Goal: Check status: Check status

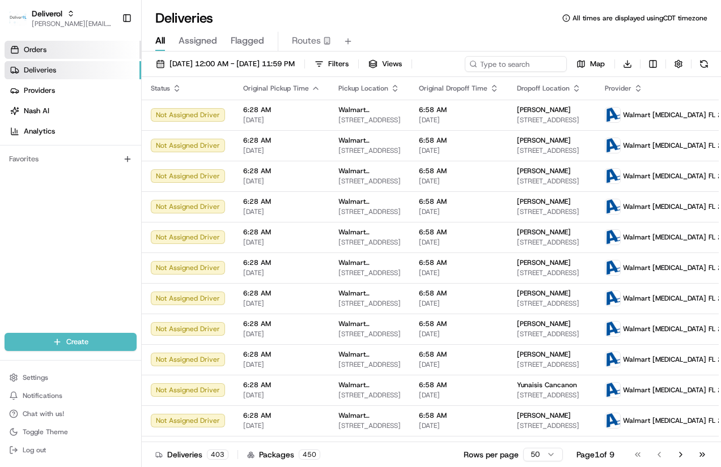
click at [46, 49] on span "Orders" at bounding box center [35, 50] width 23 height 10
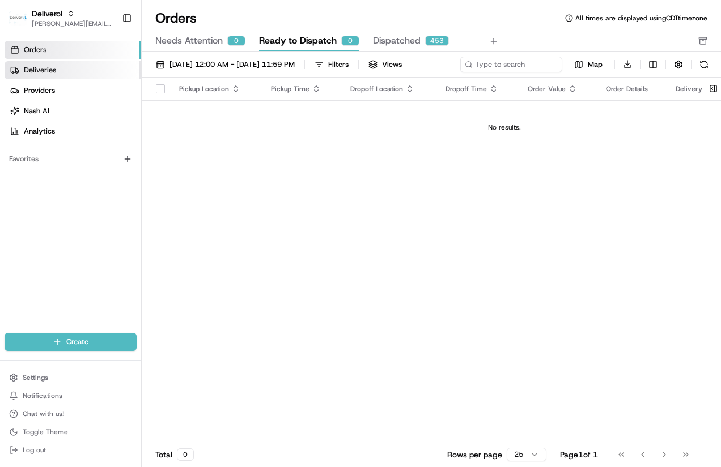
click at [45, 70] on span "Deliveries" at bounding box center [40, 70] width 32 height 10
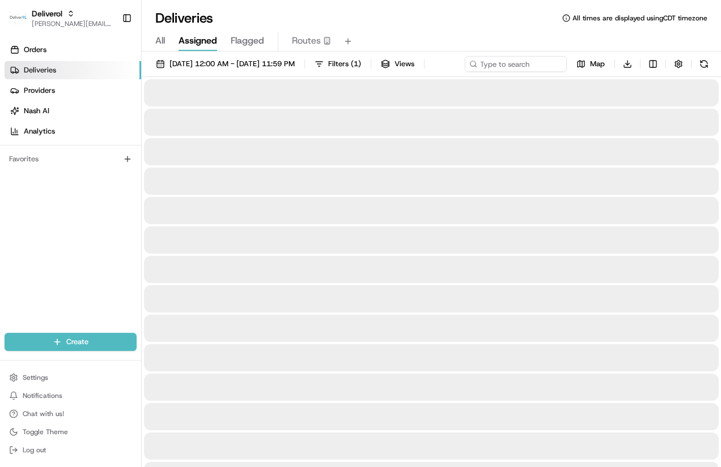
click at [192, 40] on span "Assigned" at bounding box center [197, 41] width 39 height 14
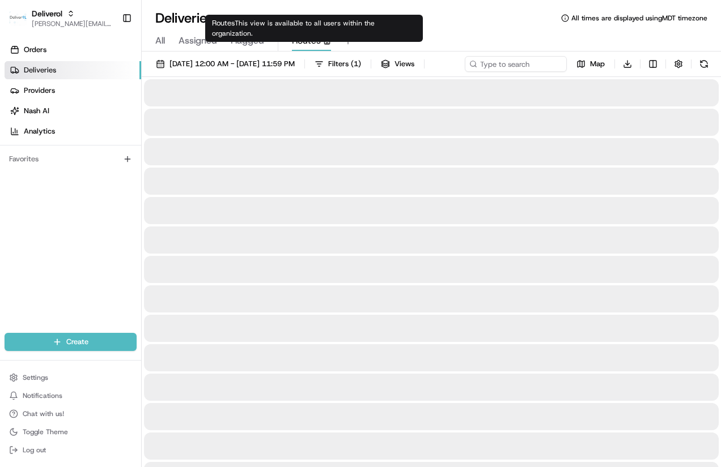
click at [309, 40] on span "Routes" at bounding box center [306, 41] width 29 height 14
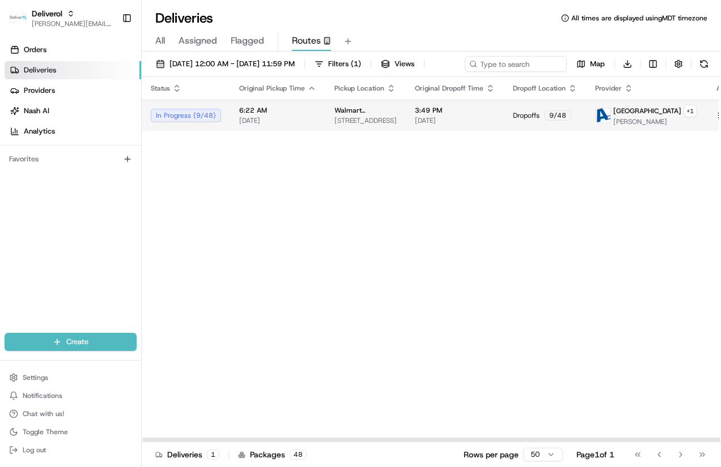
click at [183, 122] on div "In Progress ( 9 / 48 )" at bounding box center [186, 116] width 70 height 14
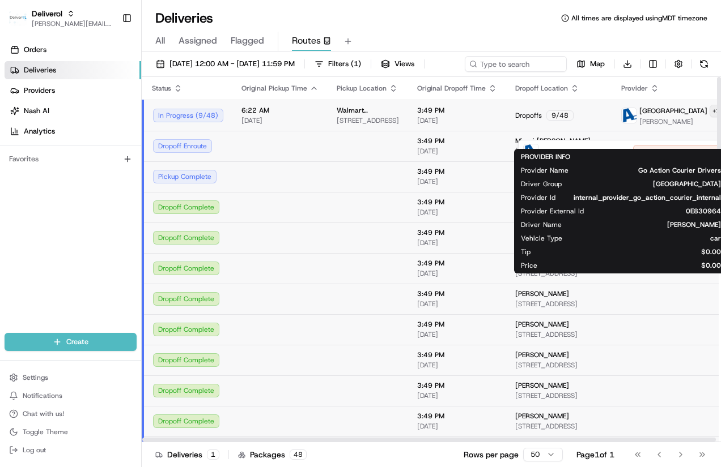
click at [712, 127] on html "Deliverol [PERSON_NAME][EMAIL_ADDRESS][PERSON_NAME][DOMAIN_NAME] Toggle Sidebar…" at bounding box center [360, 233] width 721 height 467
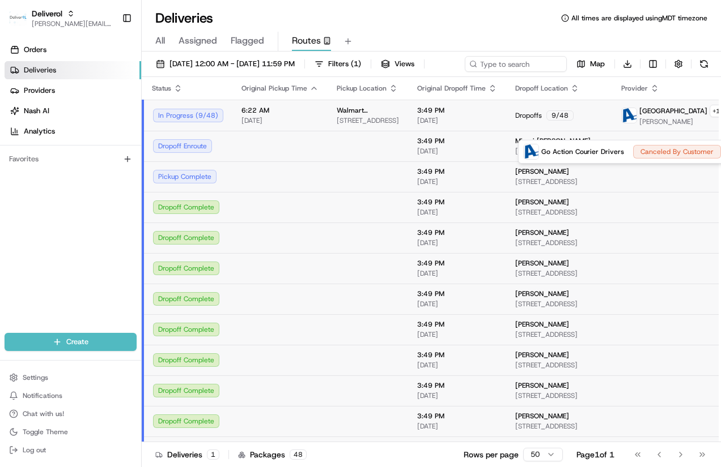
click at [646, 81] on html "Deliverol [PERSON_NAME][EMAIL_ADDRESS][PERSON_NAME][DOMAIN_NAME] Toggle Sidebar…" at bounding box center [360, 233] width 721 height 467
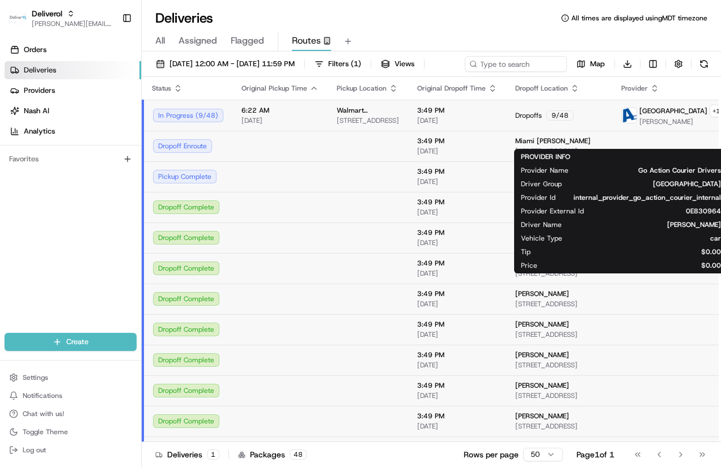
click at [621, 63] on div "[DATE] 12:00 AM - [DATE] 11:59 PM Filters ( 1 ) Views Map Download" at bounding box center [431, 66] width 579 height 21
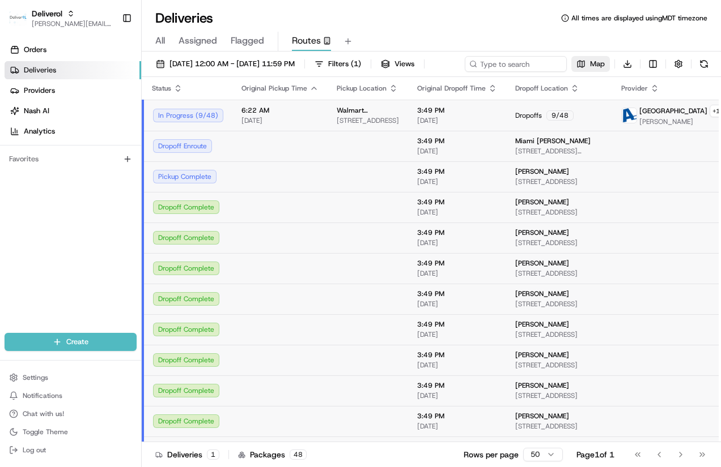
click at [590, 69] on span "Map" at bounding box center [597, 64] width 15 height 10
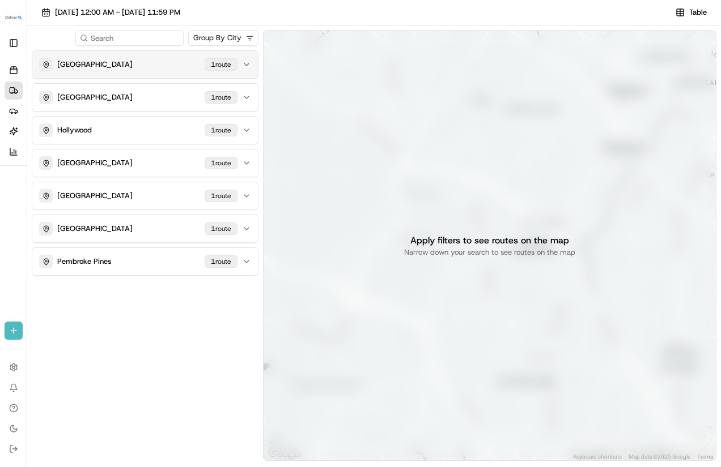
click at [251, 61] on button "MIAMI GARDENS 1 route" at bounding box center [145, 64] width 226 height 27
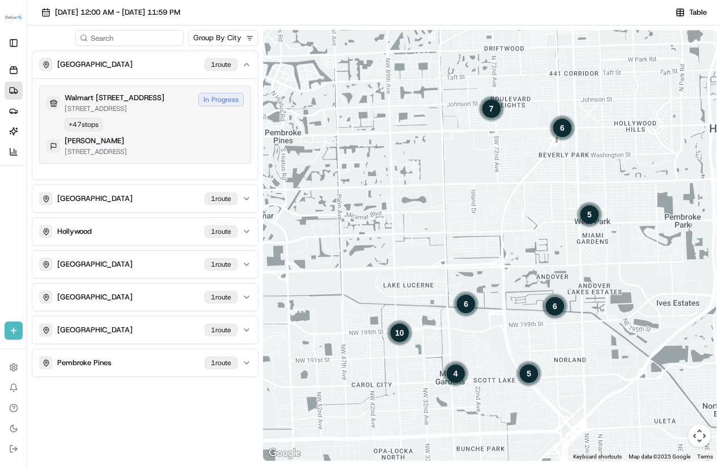
click at [228, 96] on div "In Progress" at bounding box center [220, 100] width 45 height 14
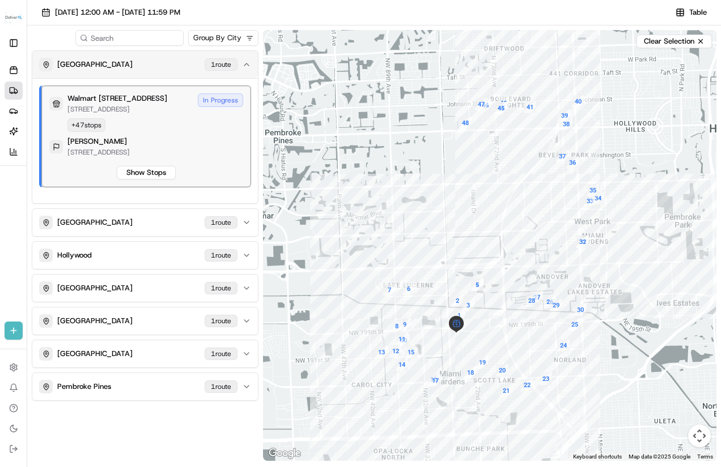
click at [244, 65] on icon "button" at bounding box center [246, 64] width 9 height 9
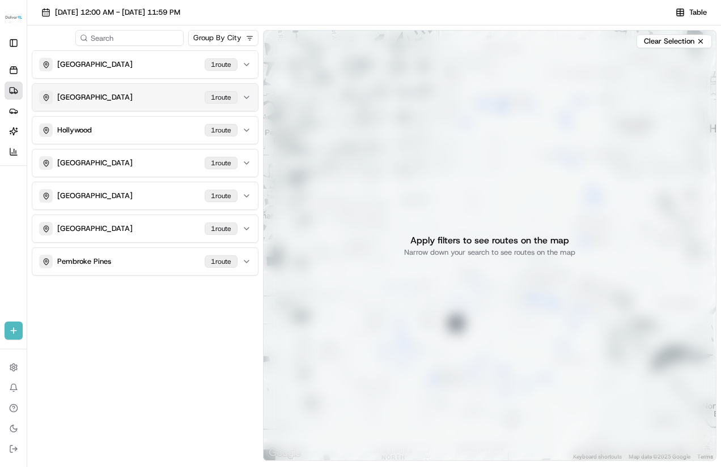
click at [222, 99] on div "1 route" at bounding box center [221, 97] width 33 height 12
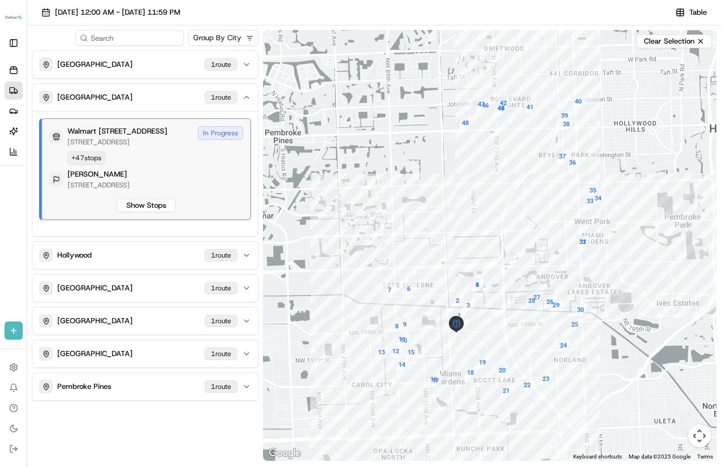
click at [228, 132] on div "In Progress" at bounding box center [220, 133] width 45 height 14
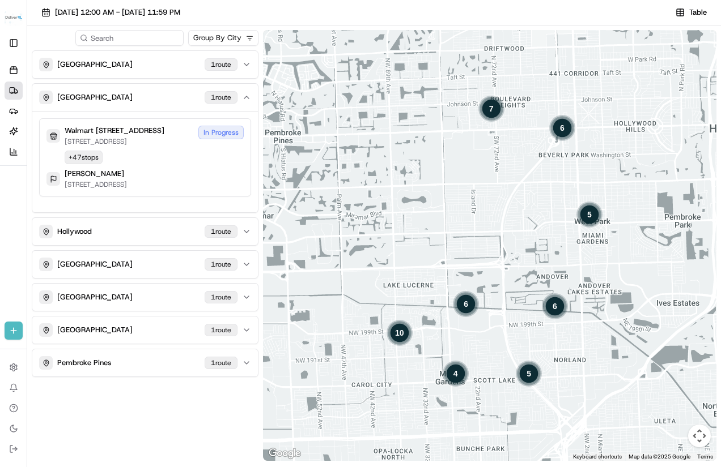
click at [228, 132] on div "In Progress" at bounding box center [220, 133] width 45 height 14
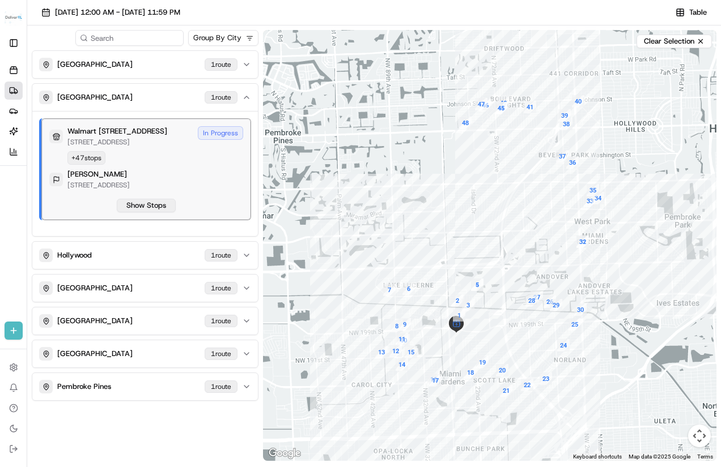
click at [159, 212] on button "Show Stops" at bounding box center [146, 206] width 59 height 14
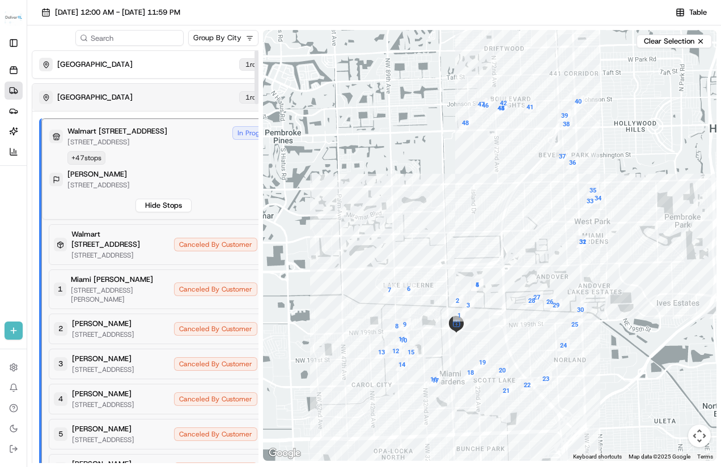
click at [276, 96] on icon "button" at bounding box center [280, 97] width 9 height 9
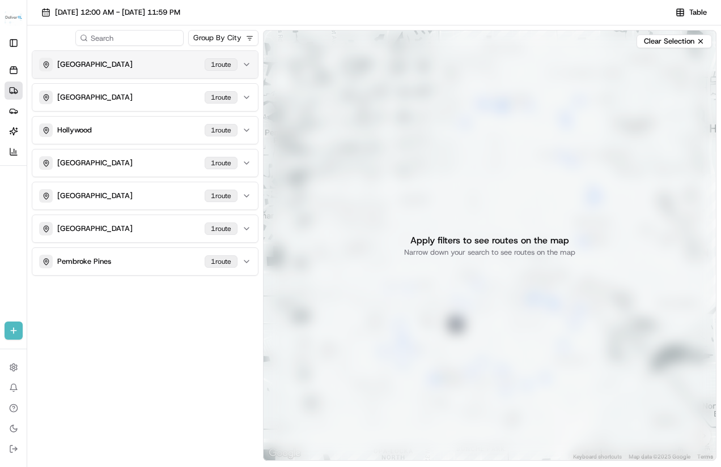
click at [243, 64] on icon "button" at bounding box center [246, 64] width 9 height 9
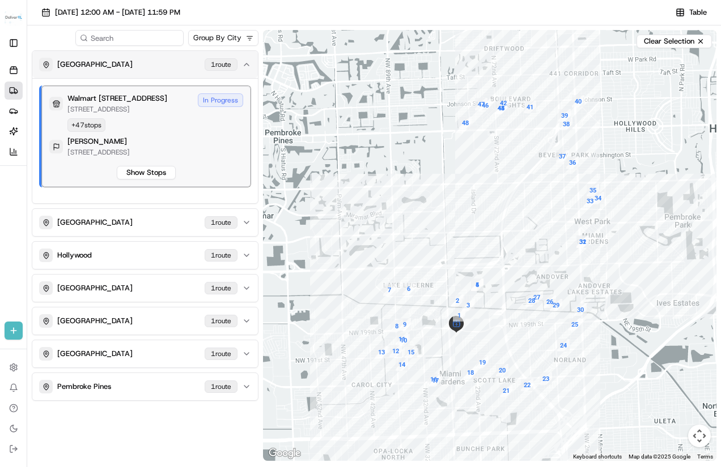
click at [224, 66] on div "1 route" at bounding box center [221, 64] width 33 height 12
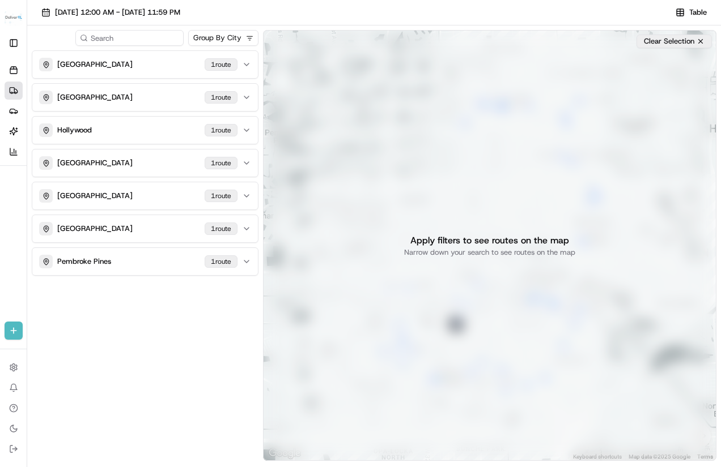
click at [703, 38] on button "Clear Selection" at bounding box center [673, 42] width 75 height 14
